Goal: Task Accomplishment & Management: Use online tool/utility

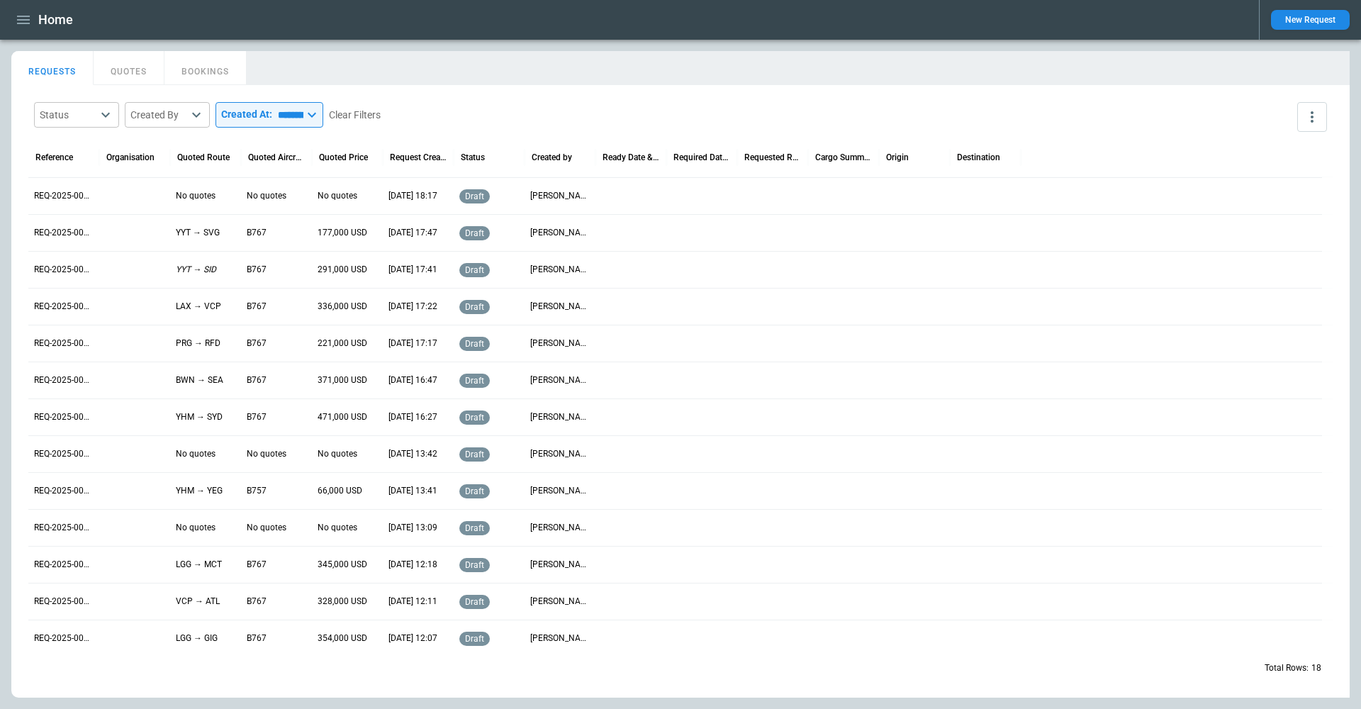
click at [681, 11] on button "New Request" at bounding box center [1310, 20] width 79 height 20
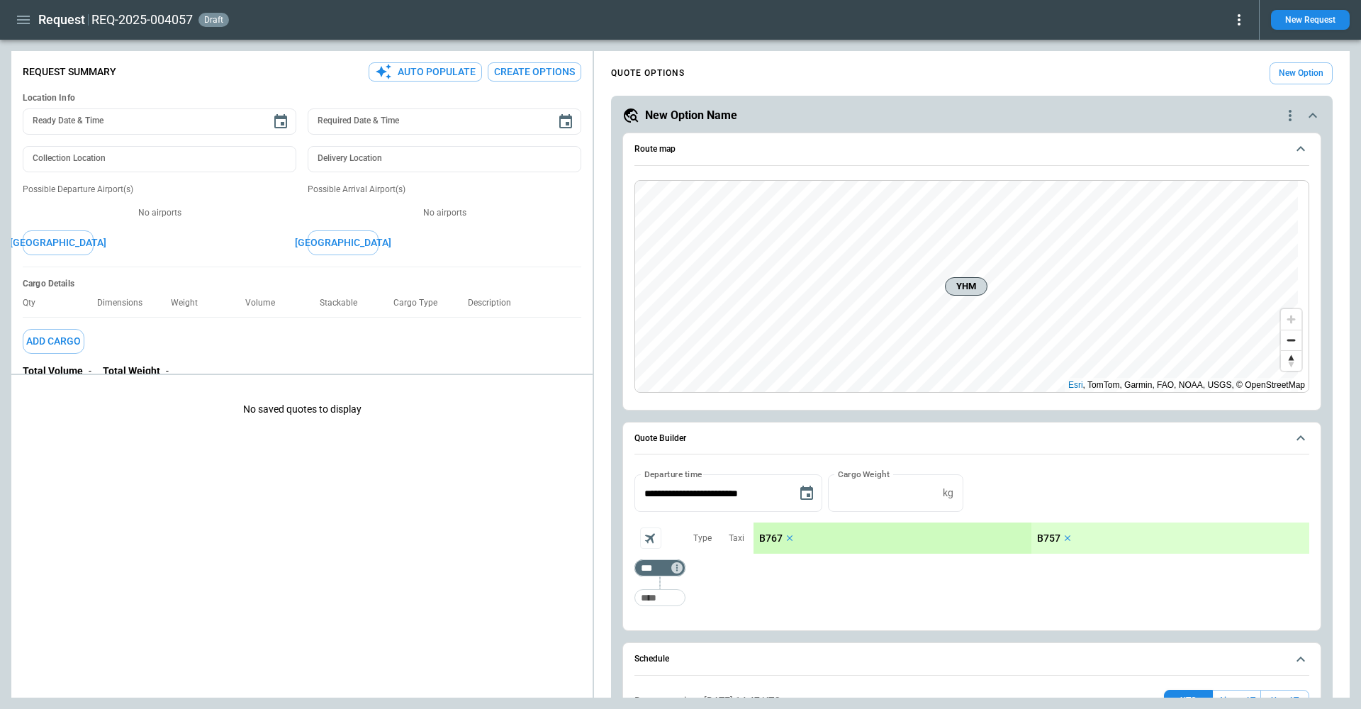
click at [432, 74] on button "Auto Populate" at bounding box center [424, 71] width 113 height 19
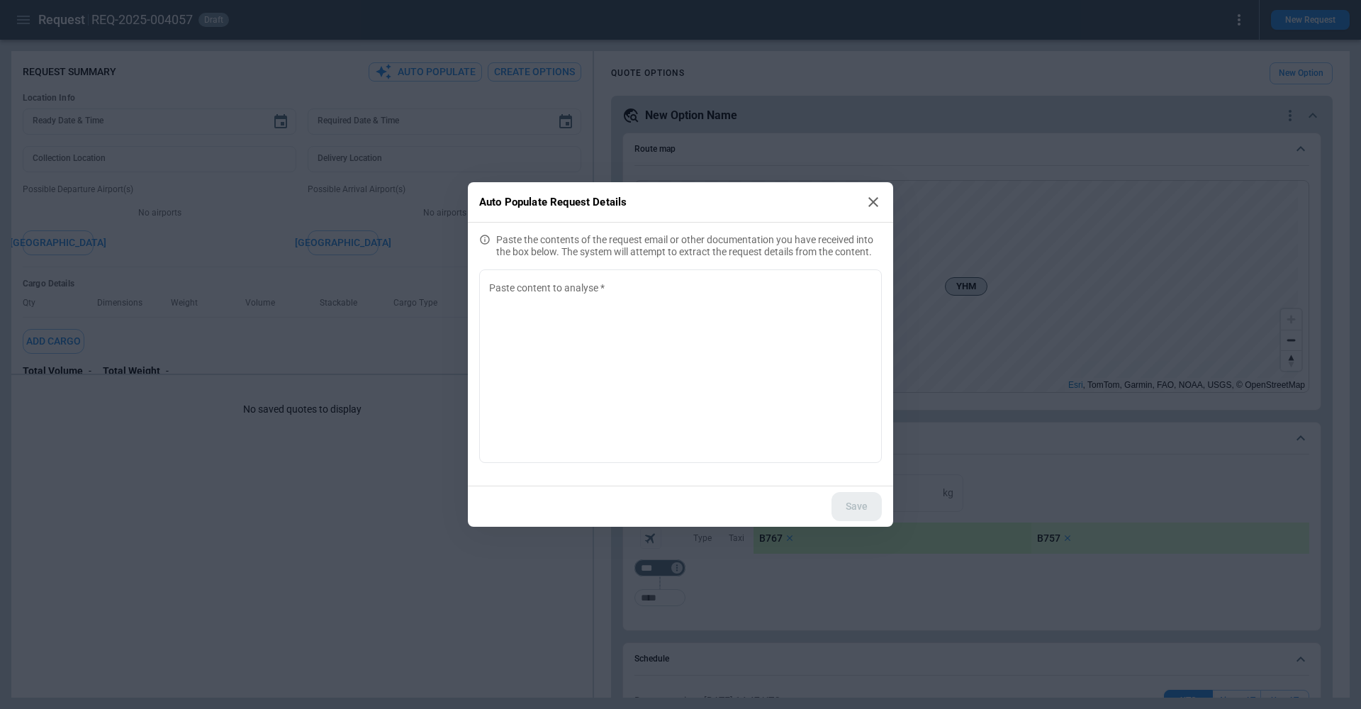
drag, startPoint x: 875, startPoint y: 200, endPoint x: 868, endPoint y: 201, distance: 7.1
click at [681, 200] on icon at bounding box center [872, 201] width 17 height 17
type textarea "*"
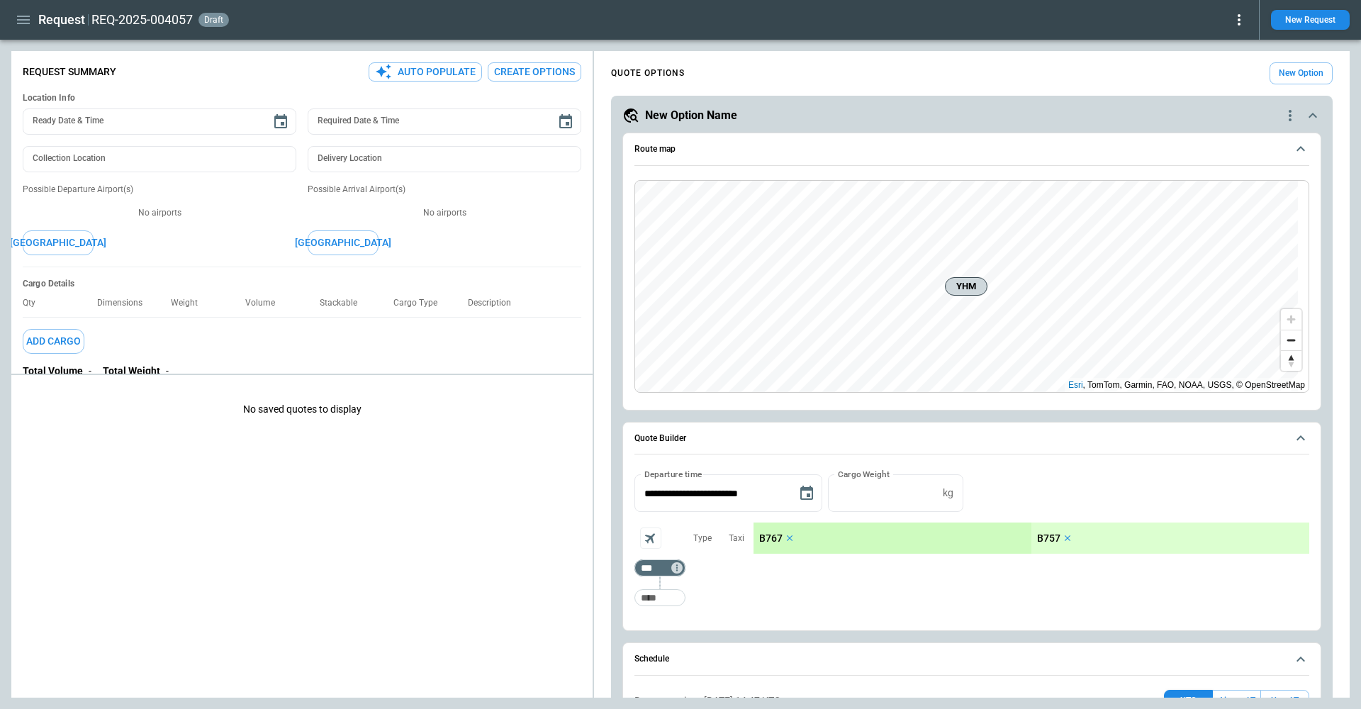
click at [18, 21] on icon "button" at bounding box center [23, 20] width 13 height 9
click at [29, 50] on li "Home" at bounding box center [64, 49] width 106 height 23
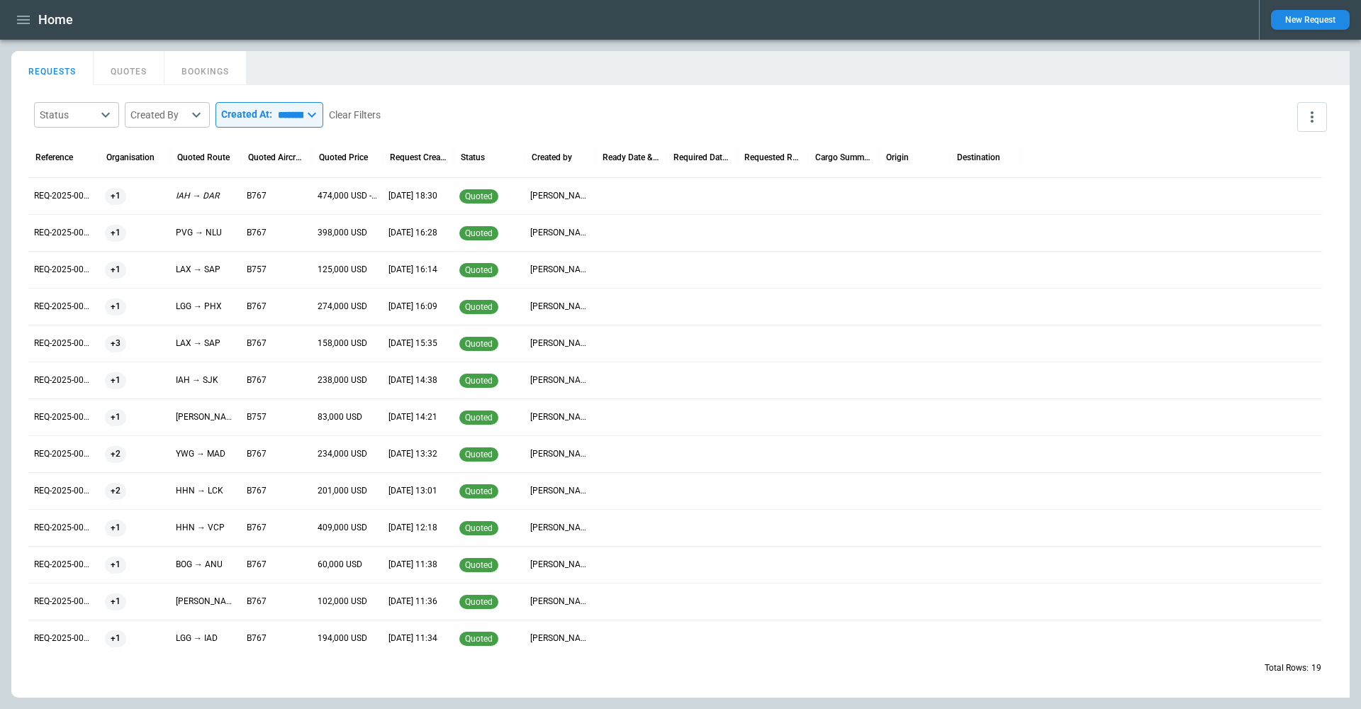
click at [22, 17] on icon "button" at bounding box center [23, 20] width 13 height 9
click at [85, 74] on Quotes "Requests & Quotes" at bounding box center [64, 73] width 106 height 23
